Goal: Task Accomplishment & Management: Manage account settings

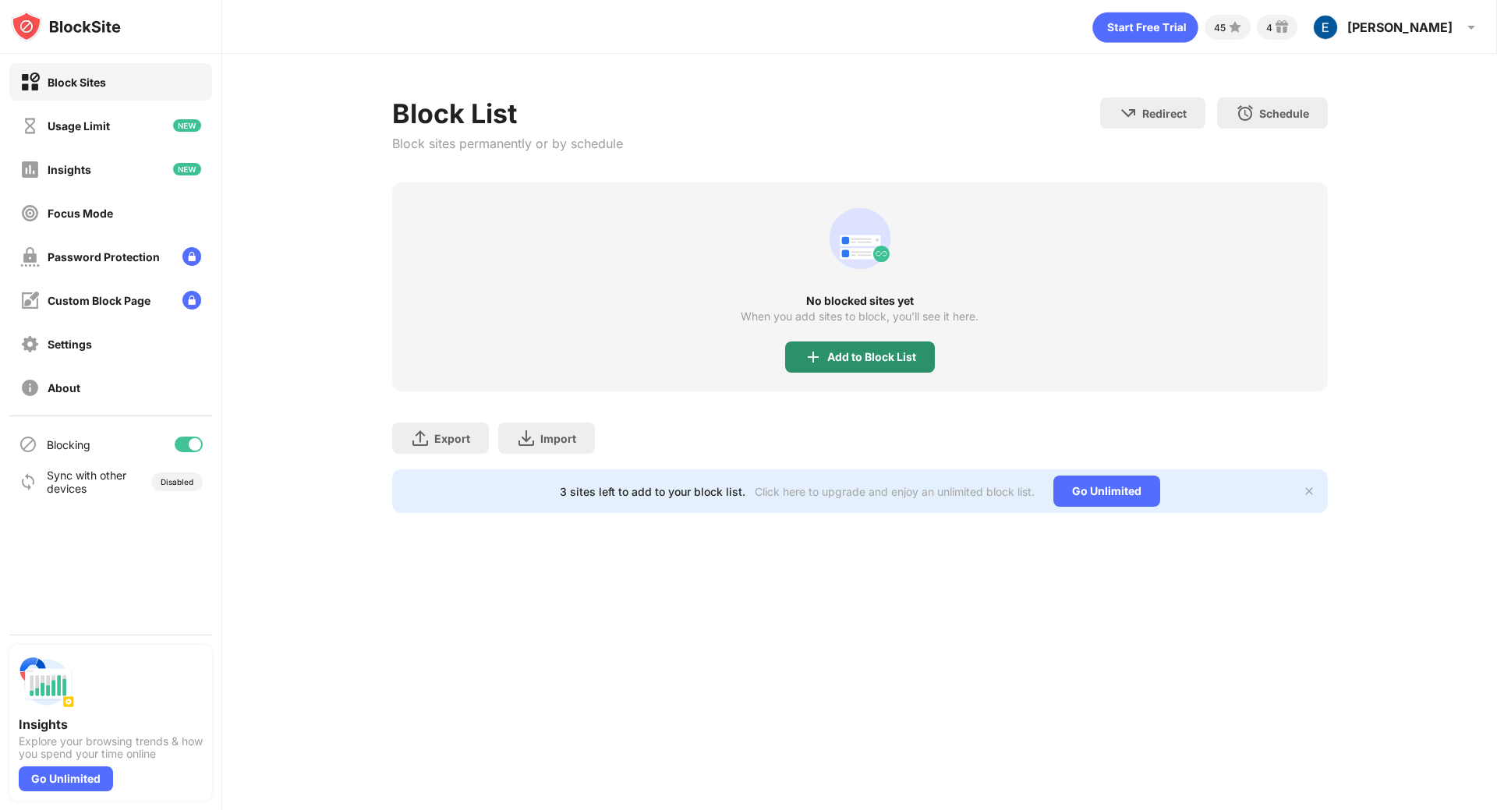
click at [815, 343] on div "Add to Block List" at bounding box center [860, 356] width 150 height 31
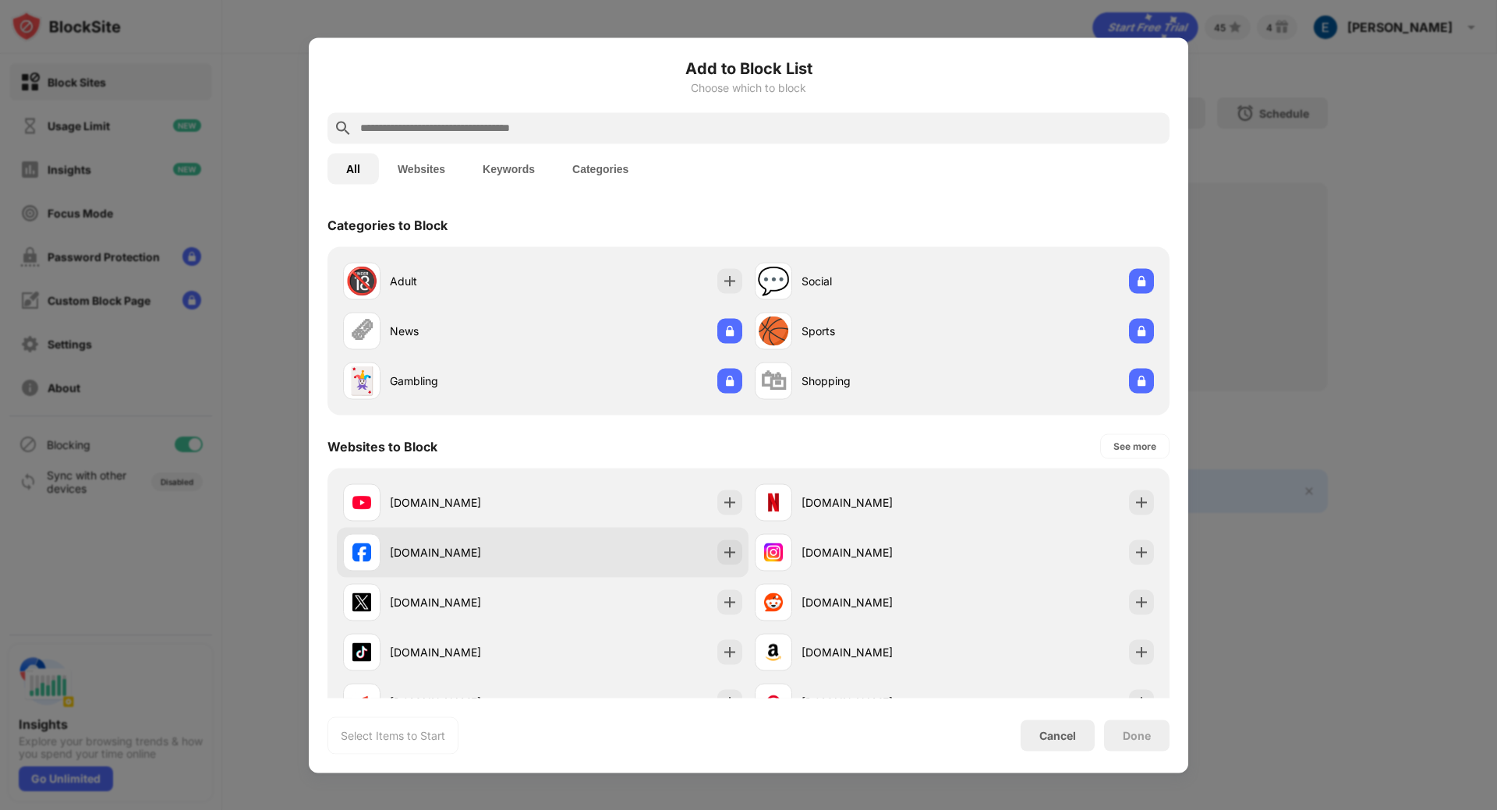
click at [654, 558] on div "[DOMAIN_NAME]" at bounding box center [543, 552] width 412 height 50
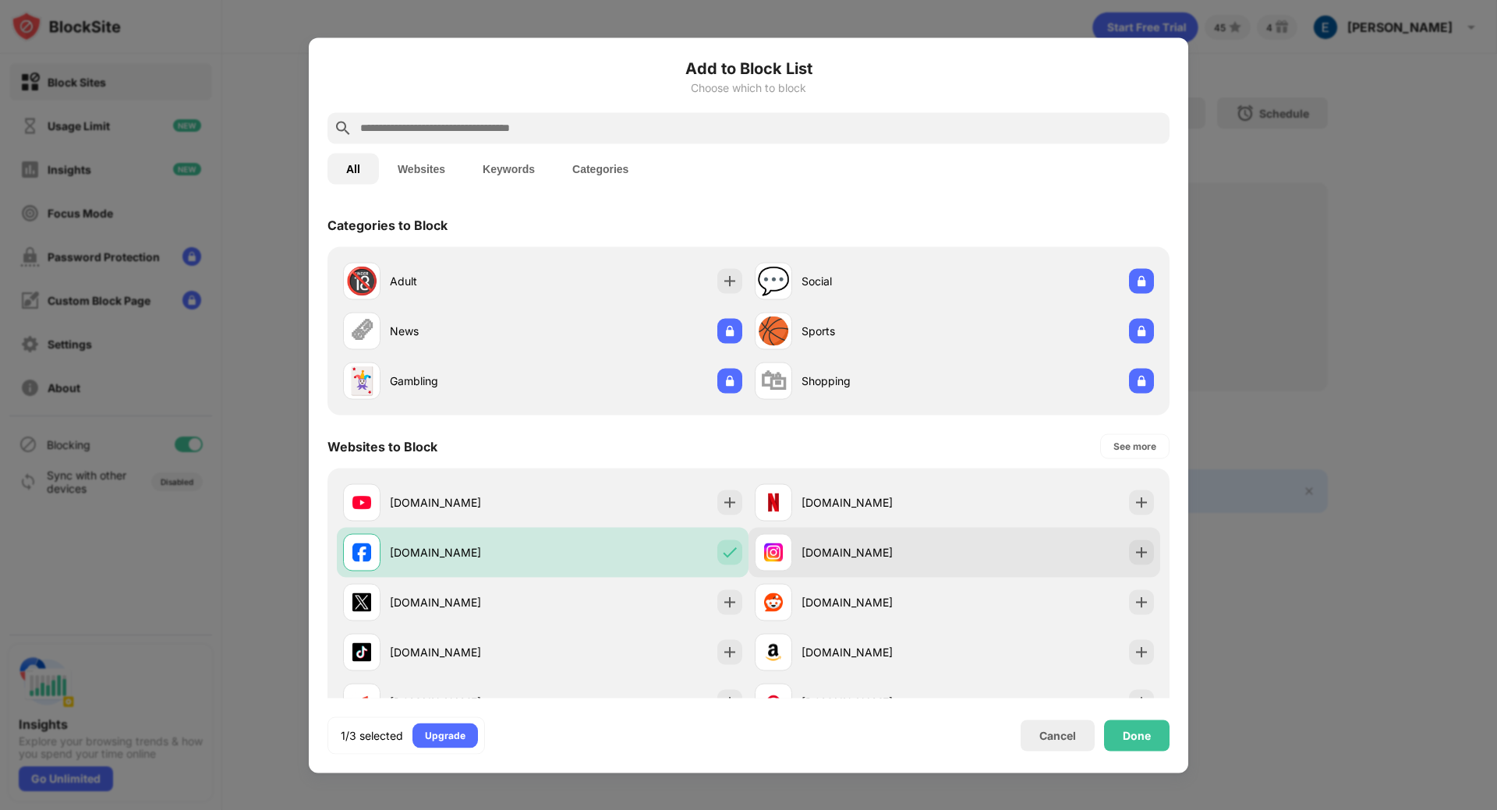
click at [790, 543] on div "[DOMAIN_NAME]" at bounding box center [855, 551] width 200 height 37
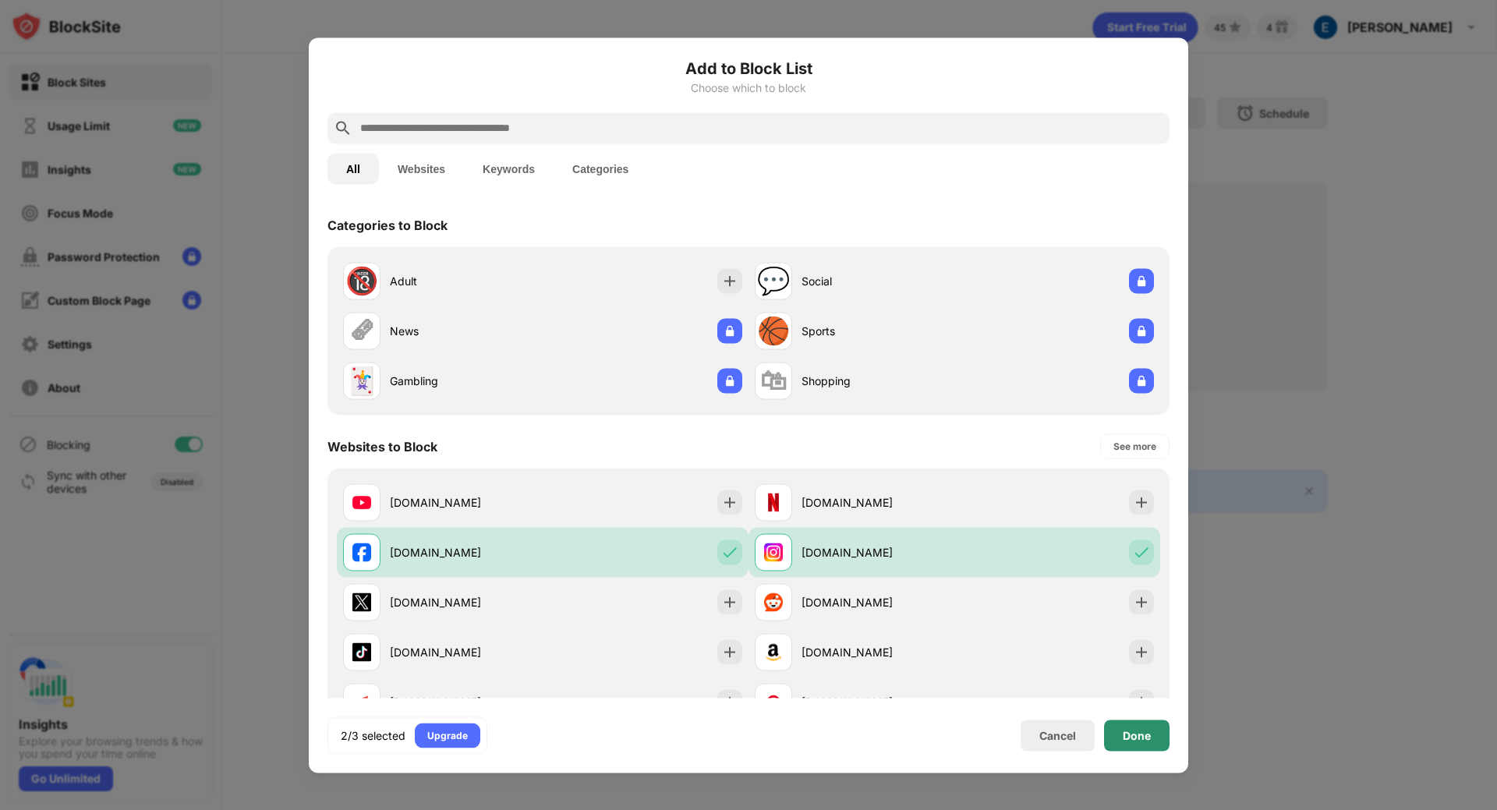
click at [1119, 731] on div "Done" at bounding box center [1136, 734] width 65 height 31
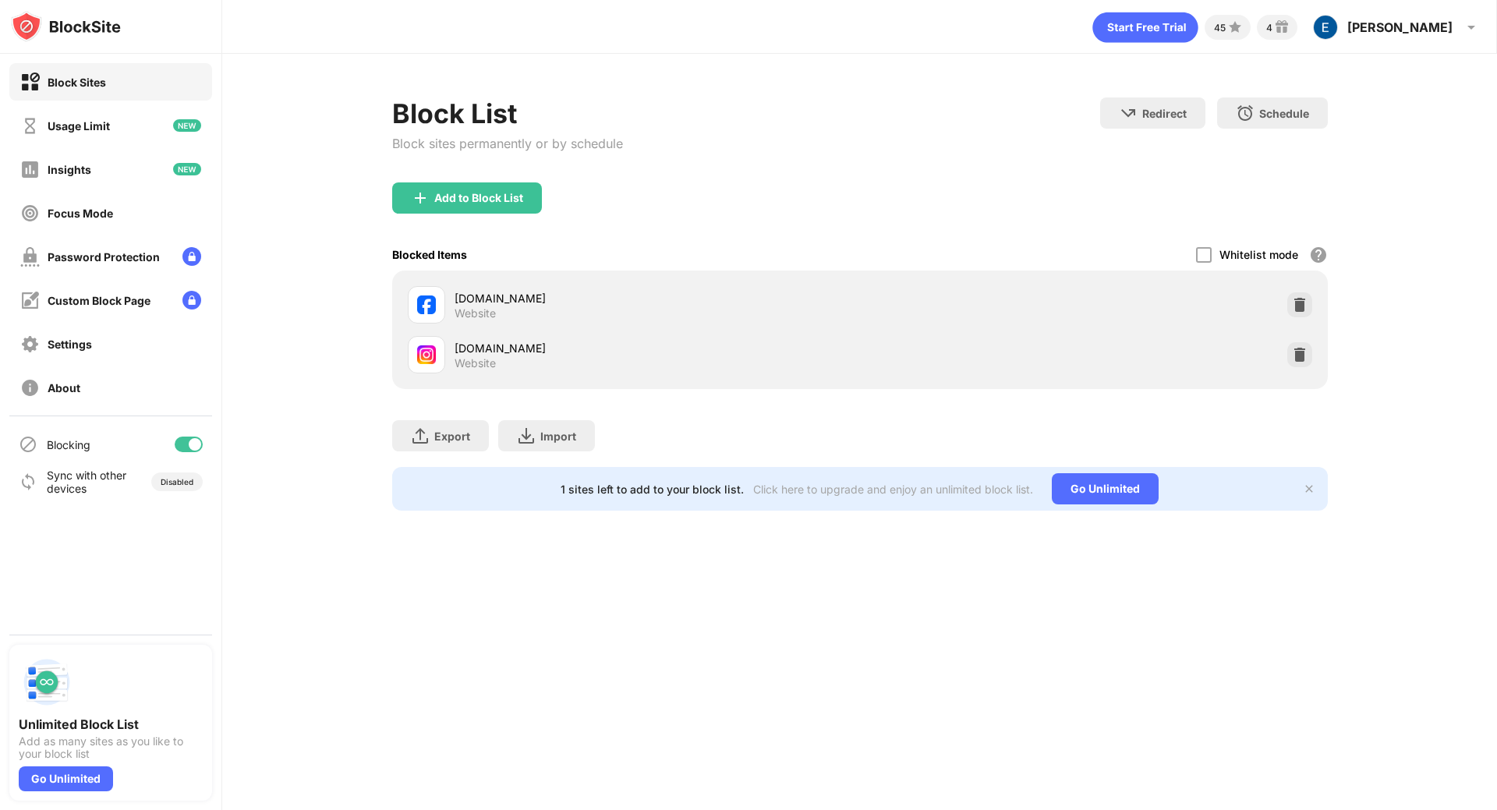
click at [1293, 290] on div "[DOMAIN_NAME] Website" at bounding box center [859, 305] width 917 height 50
click at [1293, 299] on img at bounding box center [1300, 305] width 16 height 16
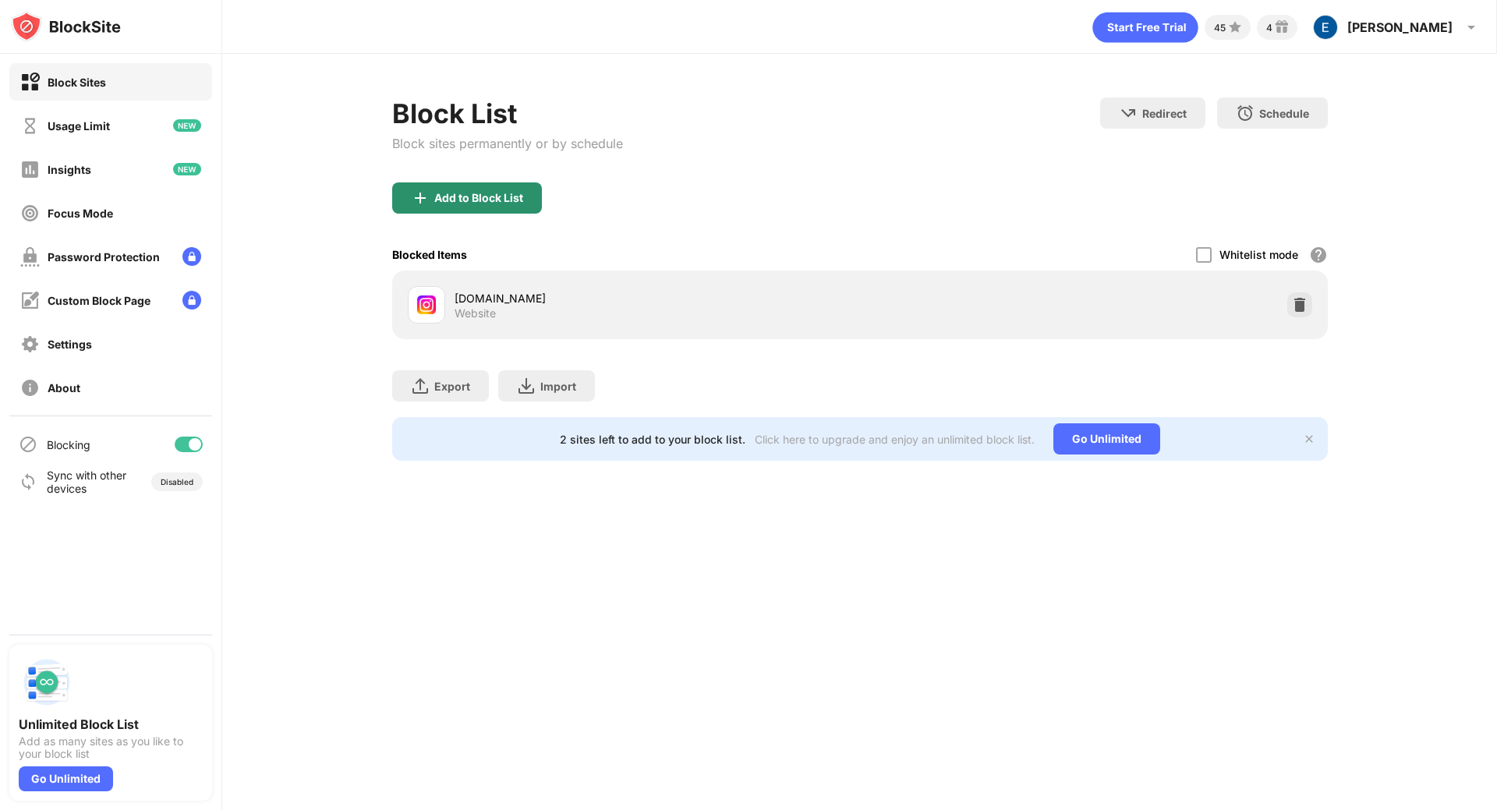
click at [457, 194] on div "Add to Block List" at bounding box center [478, 198] width 89 height 12
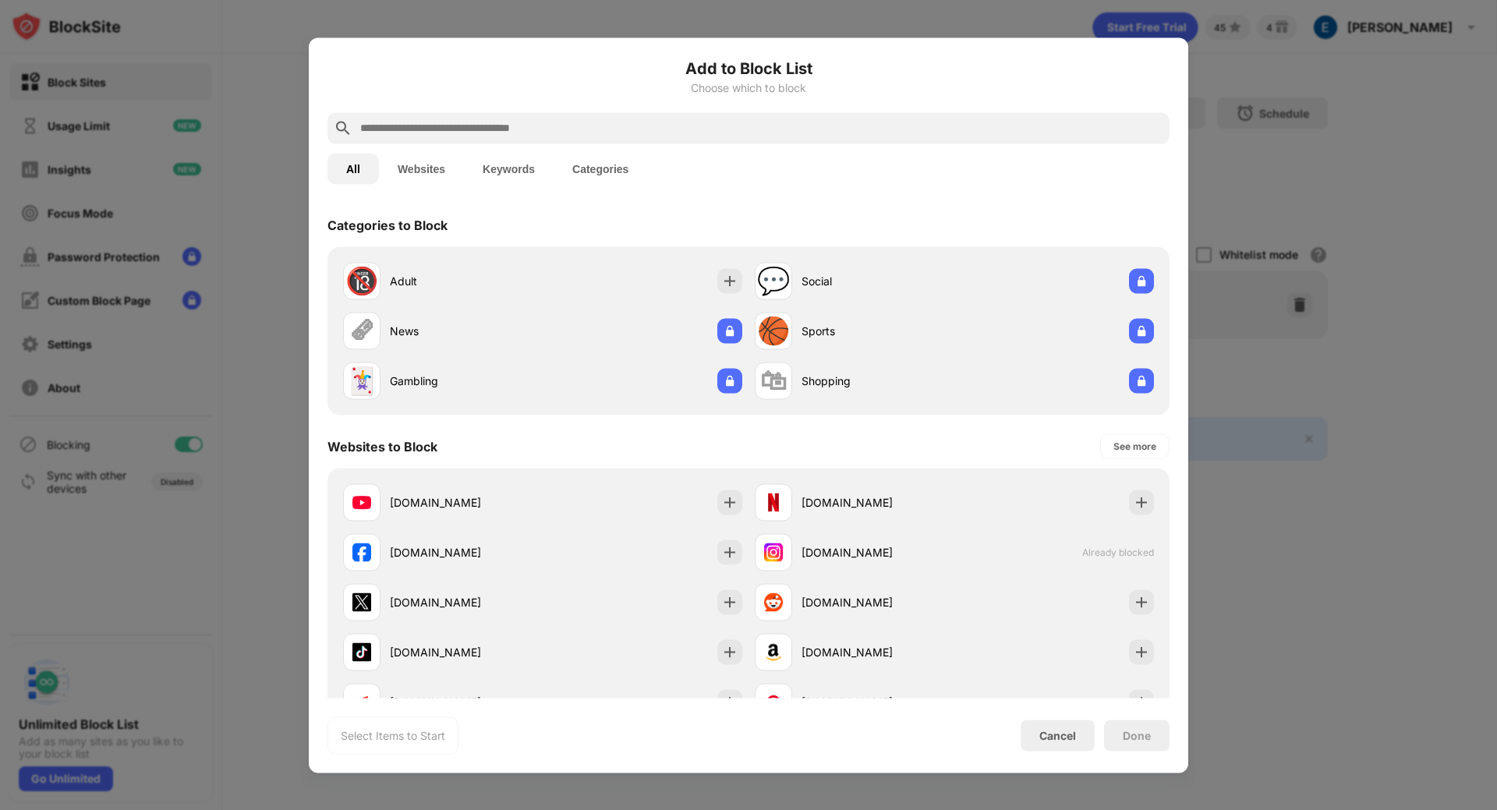
click at [1212, 345] on div at bounding box center [748, 405] width 1497 height 810
